Goal: Task Accomplishment & Management: Complete application form

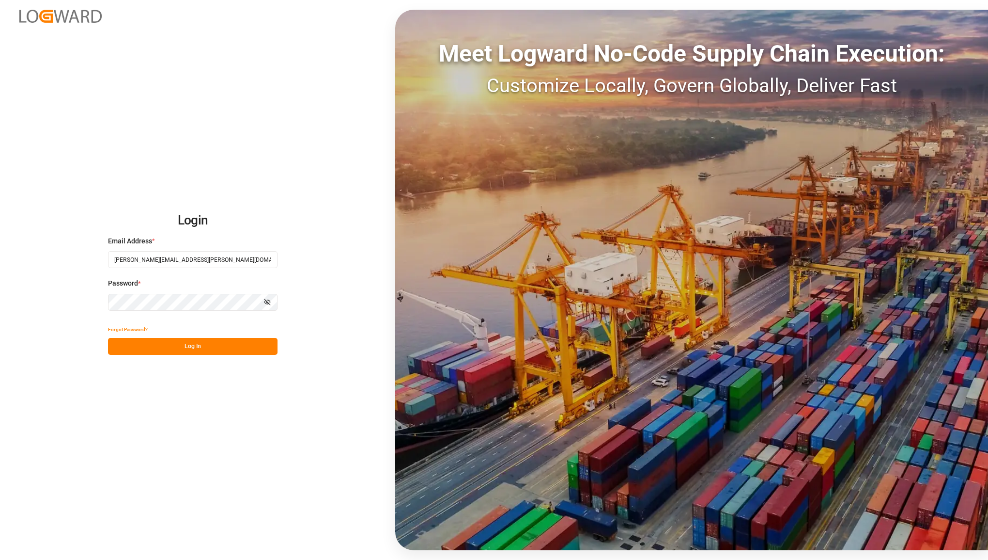
click at [178, 345] on button "Log In" at bounding box center [193, 346] width 170 height 17
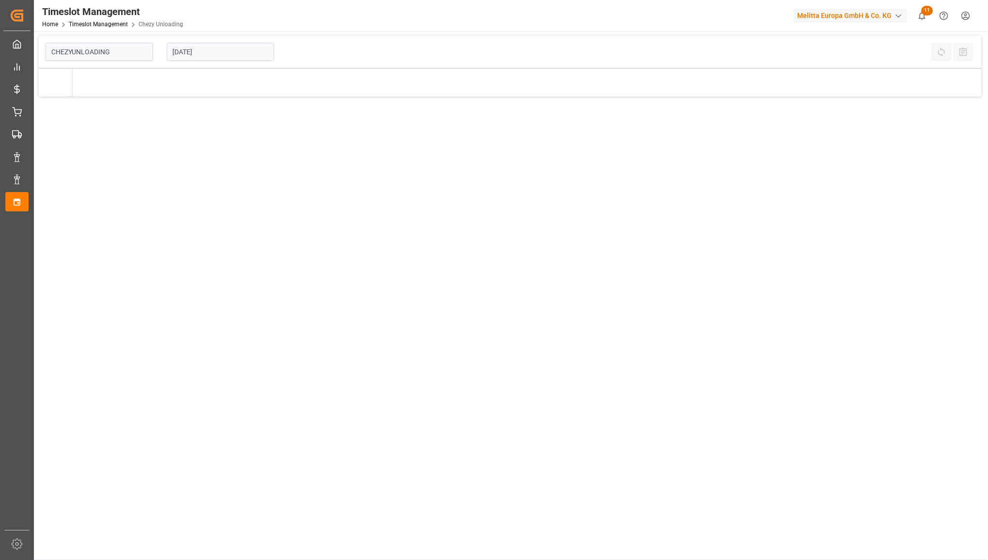
type input "Chezy Unloading"
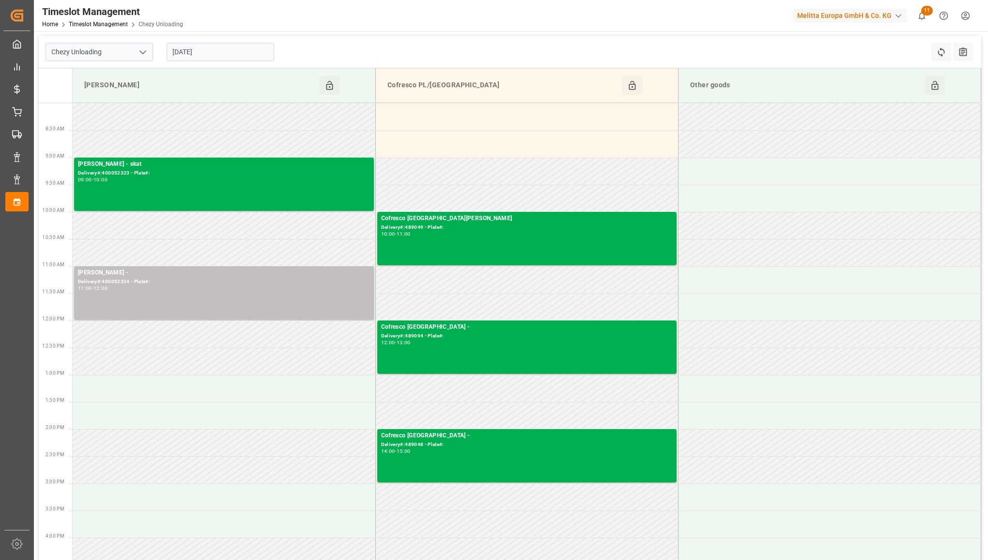
click at [240, 51] on input "[DATE]" at bounding box center [221, 52] width 108 height 18
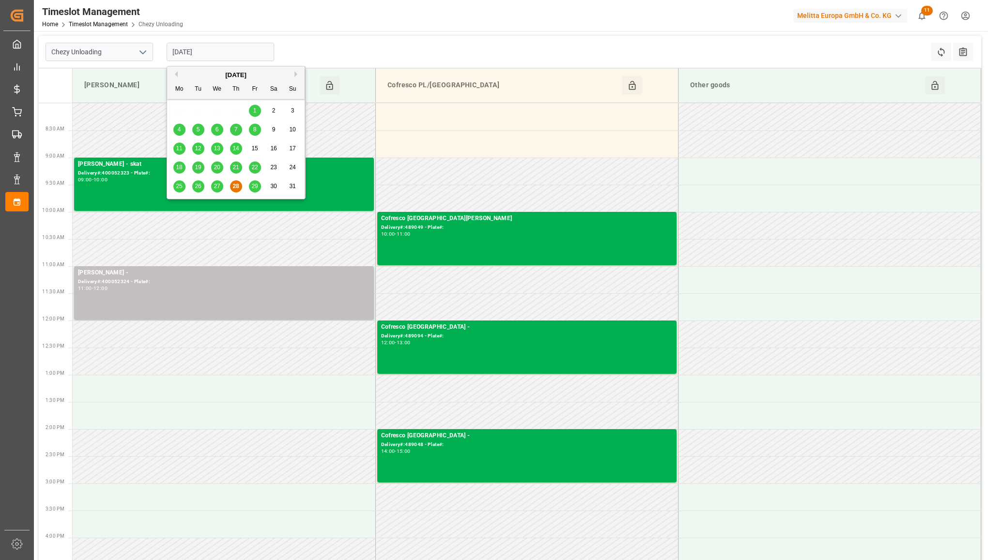
click at [296, 71] on button "Next Month" at bounding box center [298, 74] width 6 height 6
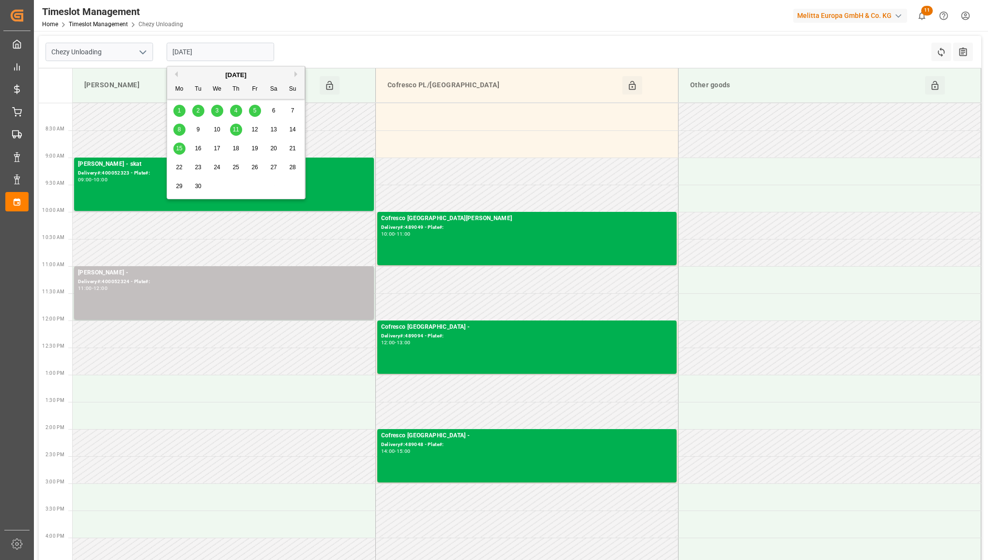
click at [175, 113] on div "1" at bounding box center [179, 111] width 12 height 12
type input "[DATE]"
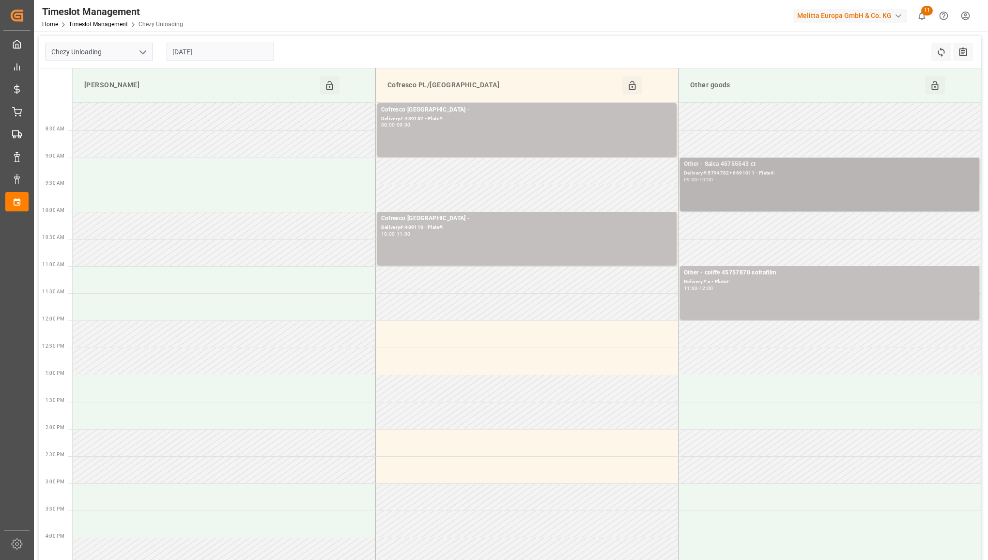
click at [742, 180] on div "09:00 - 10:00" at bounding box center [830, 179] width 292 height 5
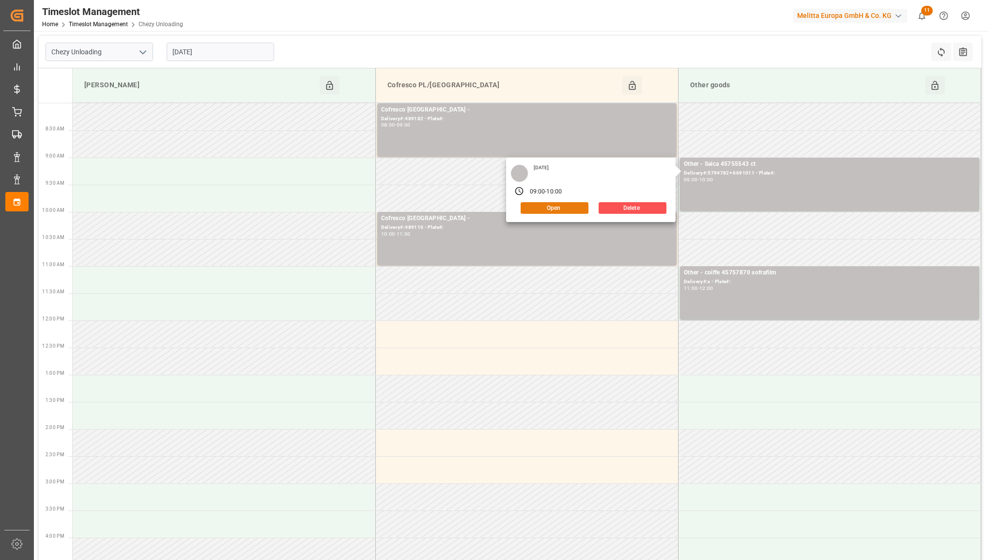
click at [558, 213] on button "Open" at bounding box center [555, 208] width 68 height 12
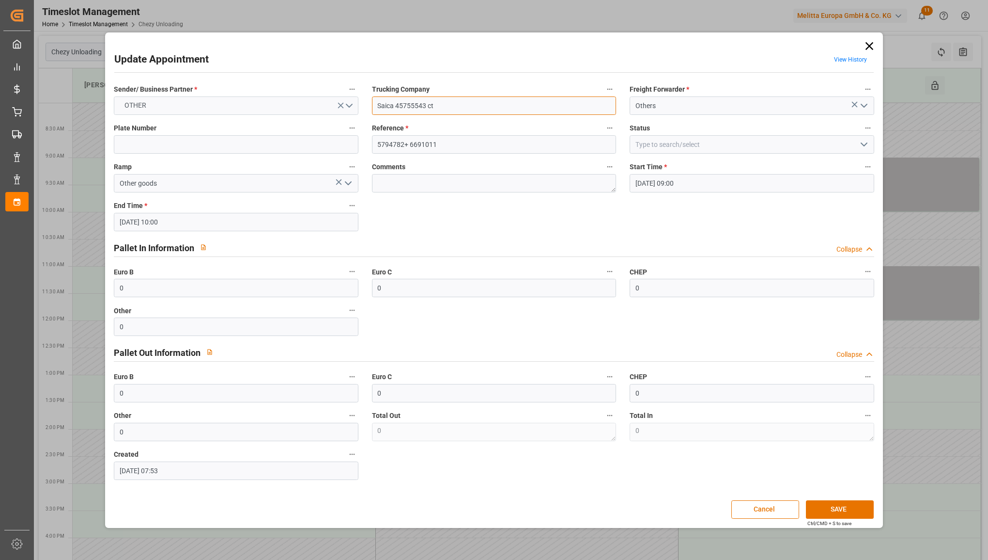
drag, startPoint x: 458, startPoint y: 102, endPoint x: 309, endPoint y: 105, distance: 149.2
click at [309, 105] on div "Sender/ Business Partner * OTHER Trucking Company Saica 45755543 ct Freight For…" at bounding box center [494, 281] width 774 height 404
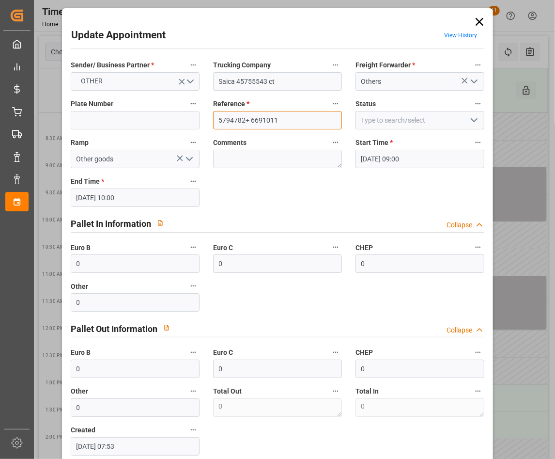
drag, startPoint x: 289, startPoint y: 112, endPoint x: 132, endPoint y: 126, distance: 157.6
click at [132, 126] on div "Sender/ Business Partner * OTHER Trucking Company Saica 45755543 ct Freight For…" at bounding box center [277, 257] width 427 height 404
click at [480, 23] on icon at bounding box center [480, 22] width 14 height 14
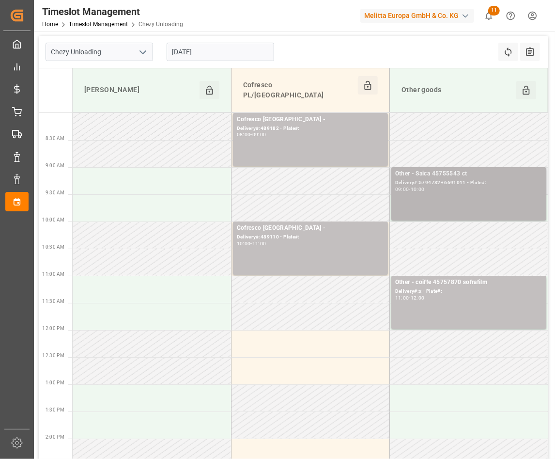
click at [455, 187] on div "Other - Saica 45755543 ct Delivery#:5794782+ 6691011 - Plate#: 09:00 - 10:00" at bounding box center [468, 193] width 147 height 49
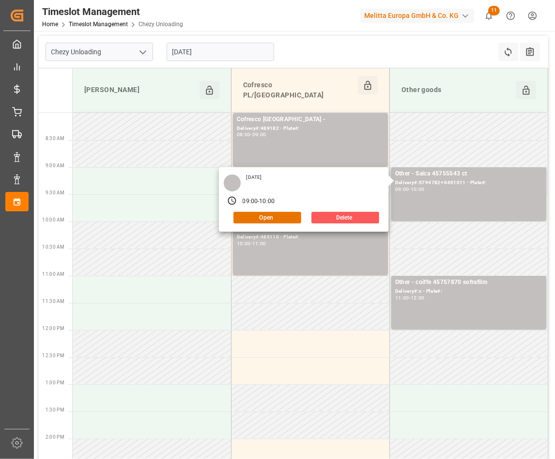
click at [345, 212] on button "Delete" at bounding box center [345, 218] width 68 height 12
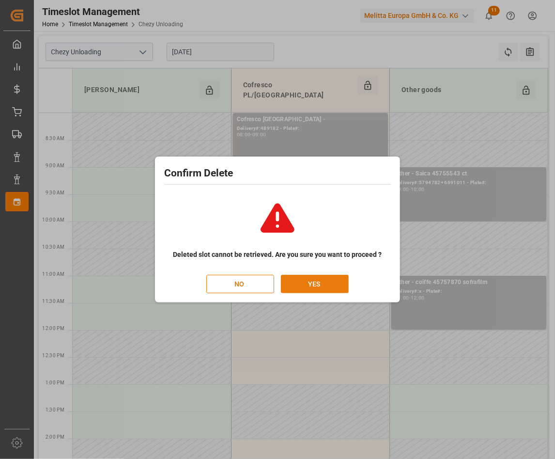
click at [299, 279] on button "YES" at bounding box center [315, 284] width 68 height 18
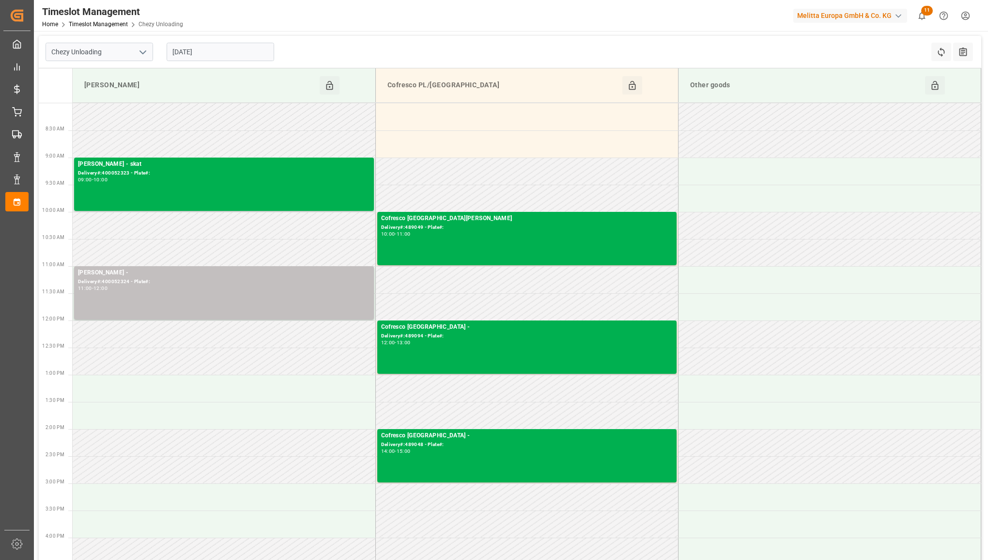
click at [233, 54] on input "[DATE]" at bounding box center [221, 52] width 108 height 18
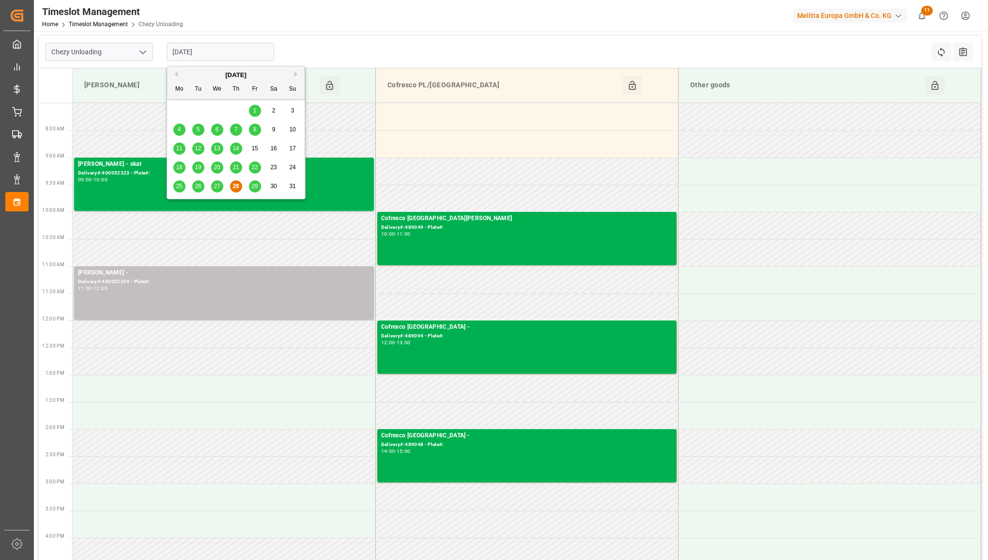
click at [296, 73] on button "Next Month" at bounding box center [298, 74] width 6 height 6
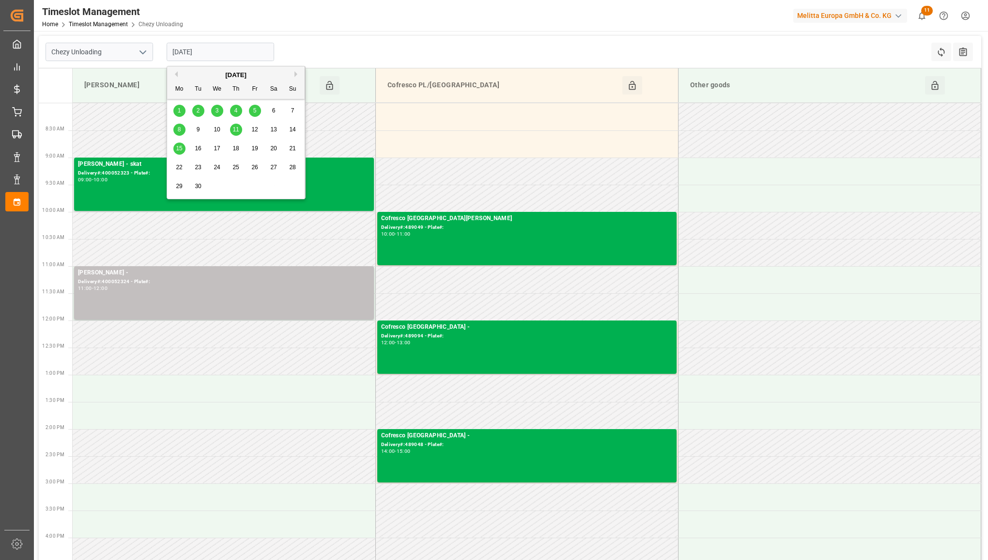
click at [253, 113] on span "5" at bounding box center [254, 110] width 3 height 7
type input "05-09-2025"
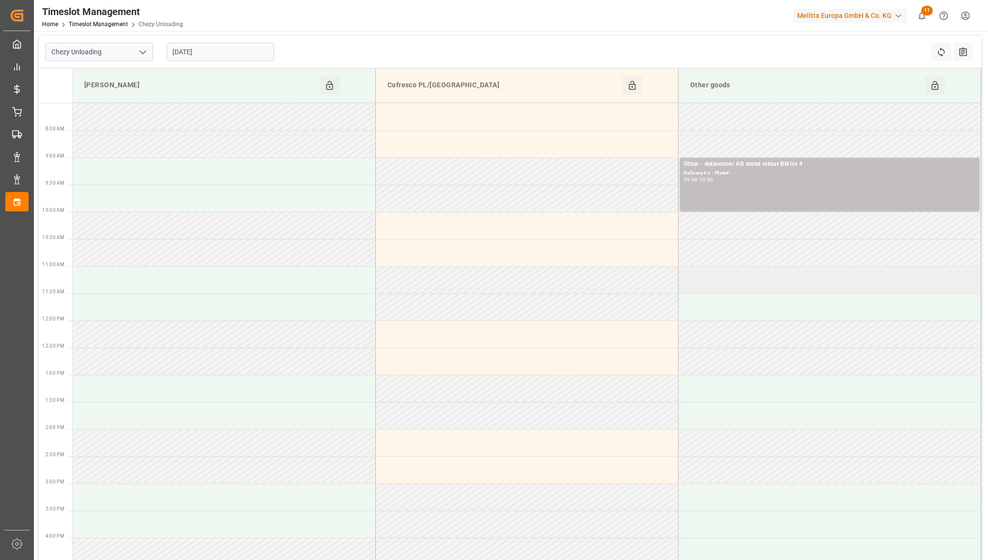
click at [723, 277] on td at bounding box center [829, 279] width 303 height 27
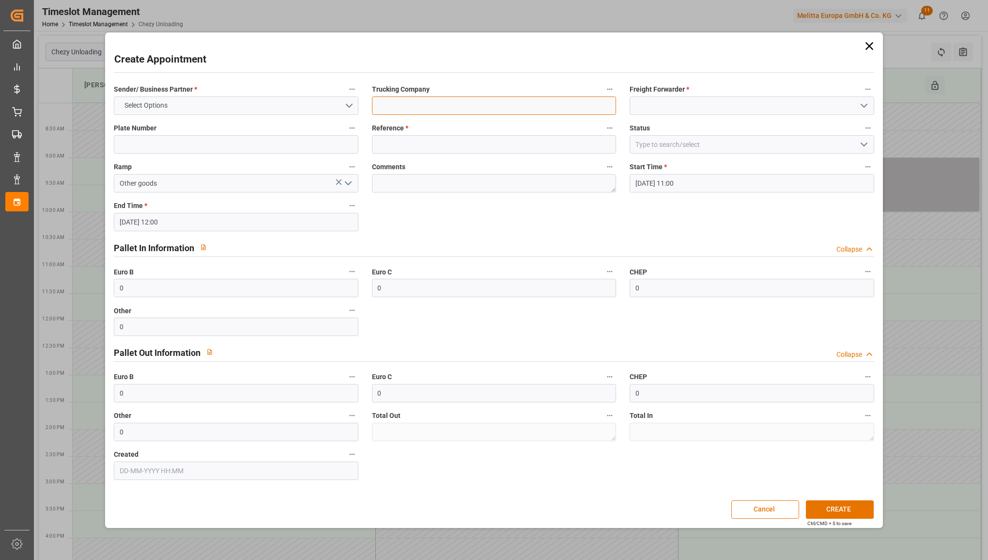
click at [475, 106] on input at bounding box center [494, 105] width 244 height 18
paste input "Saica 45755543 ct"
type input "Saica 45755543 ct"
click at [430, 143] on input at bounding box center [494, 144] width 244 height 18
paste input "5794782+ 6691011"
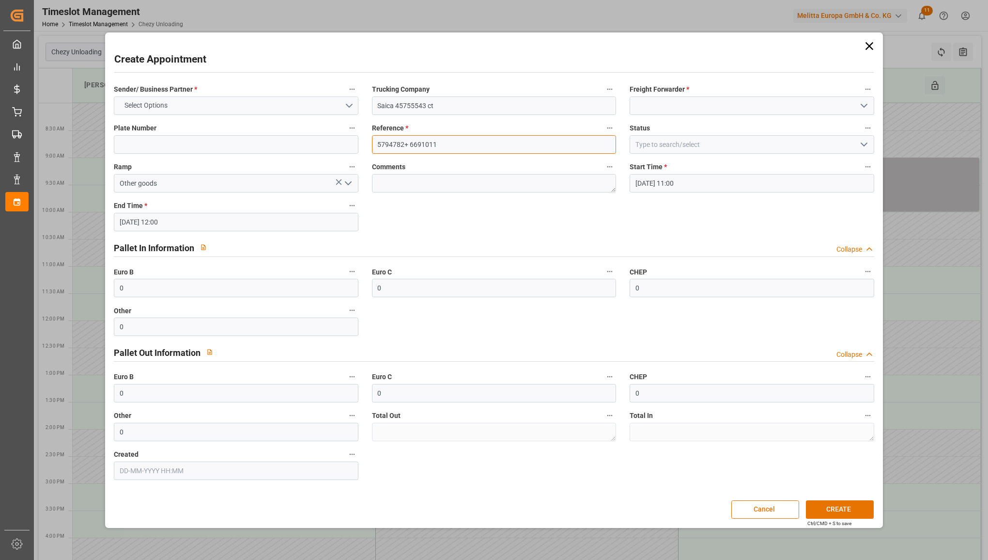
type input "5794782+ 6691011"
click at [252, 102] on button "Select Options" at bounding box center [236, 105] width 244 height 18
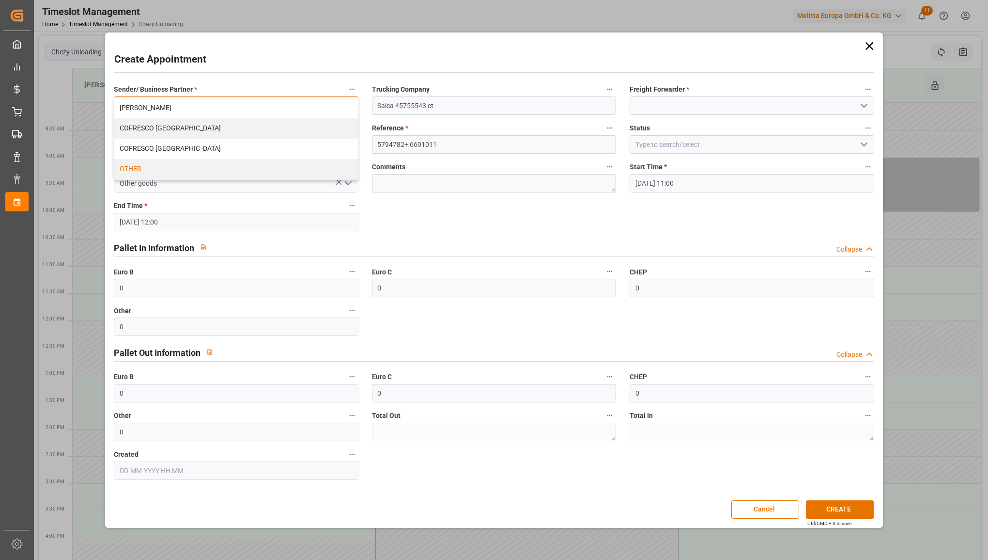
click at [200, 172] on div "OTHER" at bounding box center [235, 169] width 243 height 20
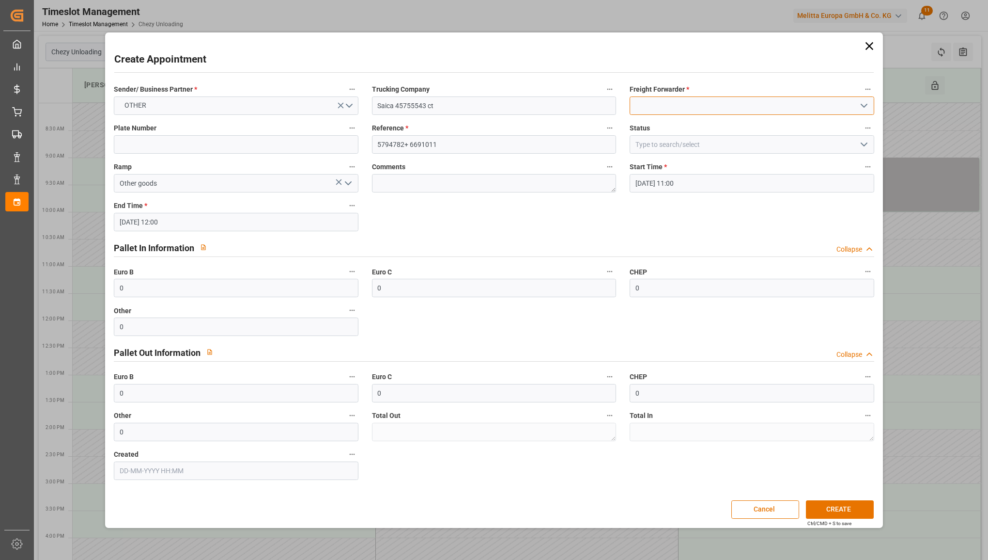
click at [667, 99] on input at bounding box center [752, 105] width 244 height 18
click at [658, 121] on div "Others" at bounding box center [751, 127] width 243 height 22
type input "Others"
click at [848, 510] on button "CREATE" at bounding box center [840, 509] width 68 height 18
